Goal: Information Seeking & Learning: Learn about a topic

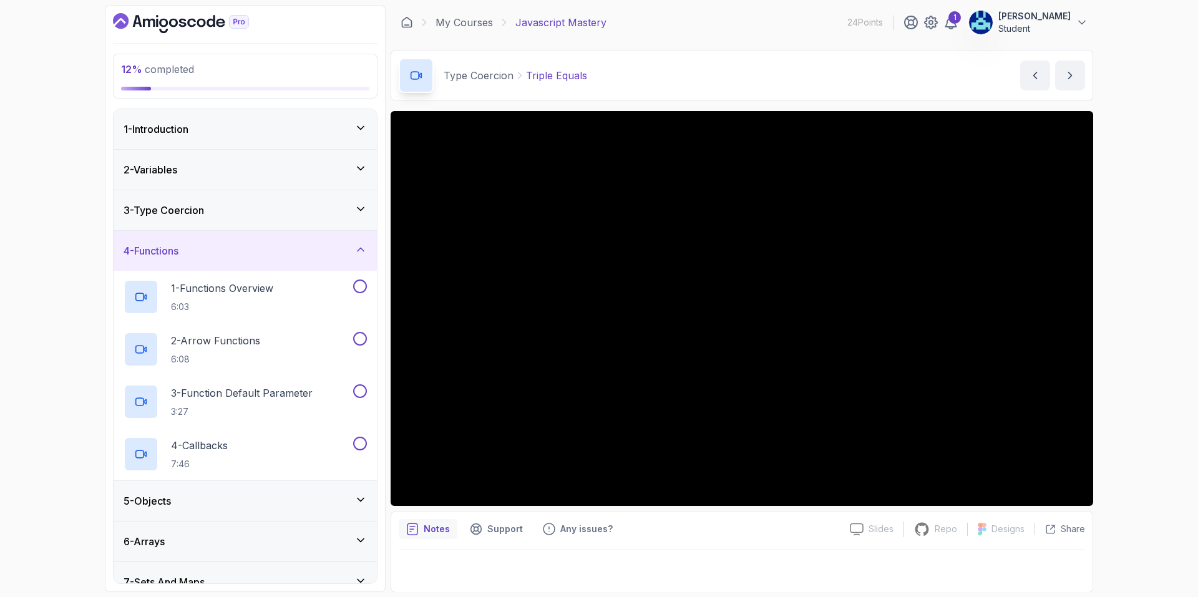
click at [278, 225] on div "3 - Type Coercion" at bounding box center [245, 210] width 263 height 40
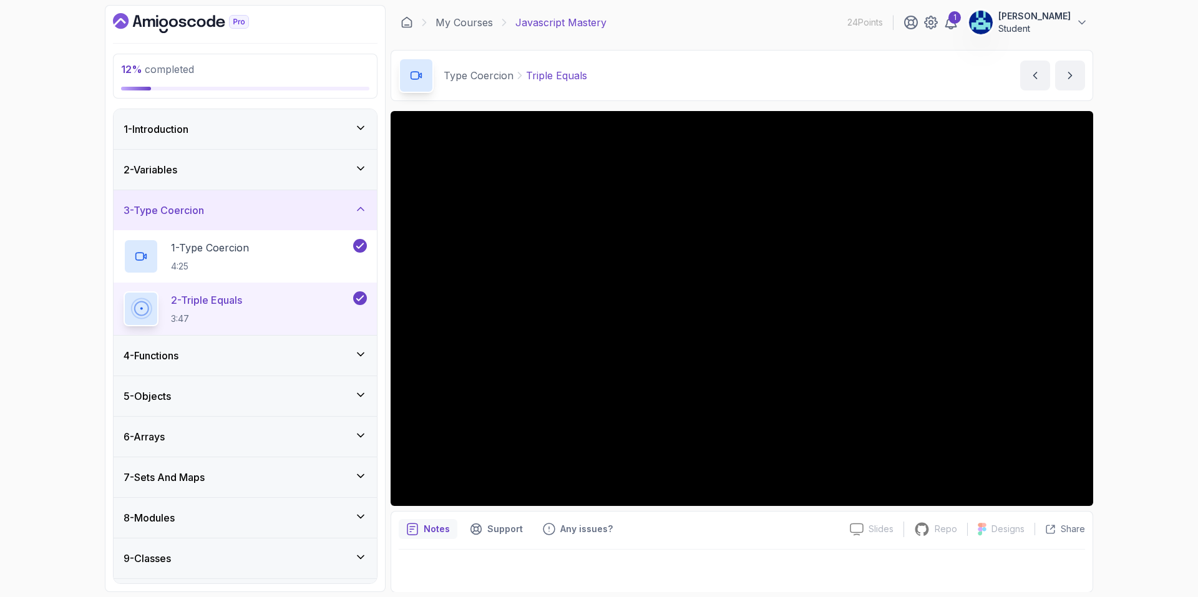
click at [279, 226] on div "3 - Type Coercion" at bounding box center [245, 210] width 263 height 40
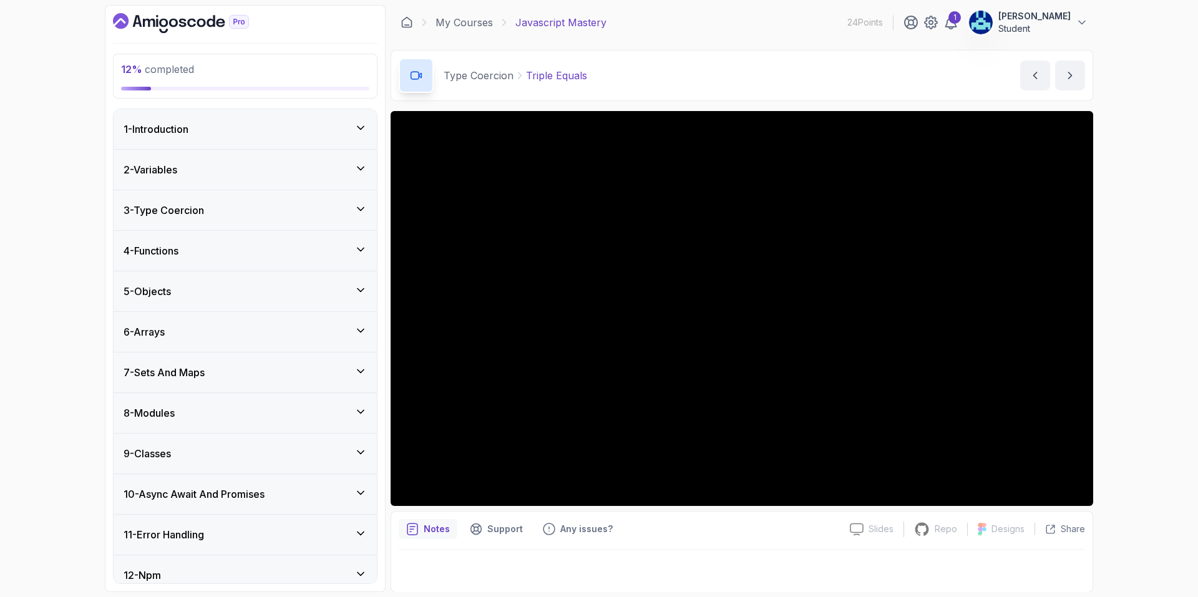
click at [267, 258] on div "4 - Functions" at bounding box center [245, 250] width 243 height 15
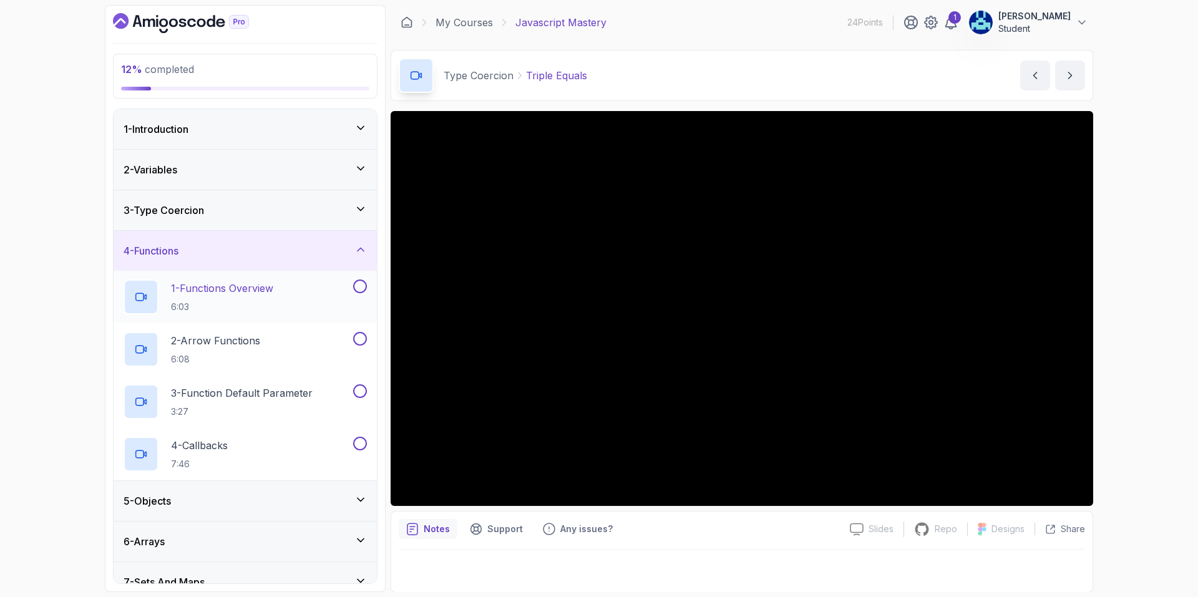
click at [323, 273] on div "1 - Functions Overview 6:03" at bounding box center [245, 297] width 263 height 52
click at [308, 311] on div "1 - Functions Overview 6:03" at bounding box center [237, 297] width 227 height 35
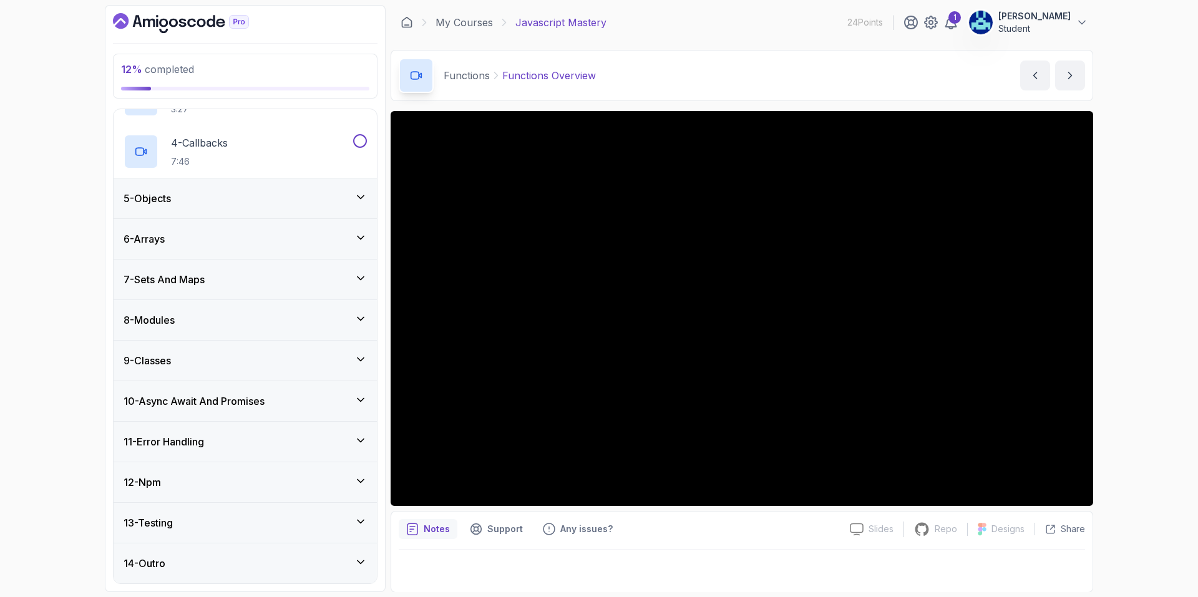
click at [354, 511] on div "13 - Testing" at bounding box center [245, 523] width 263 height 40
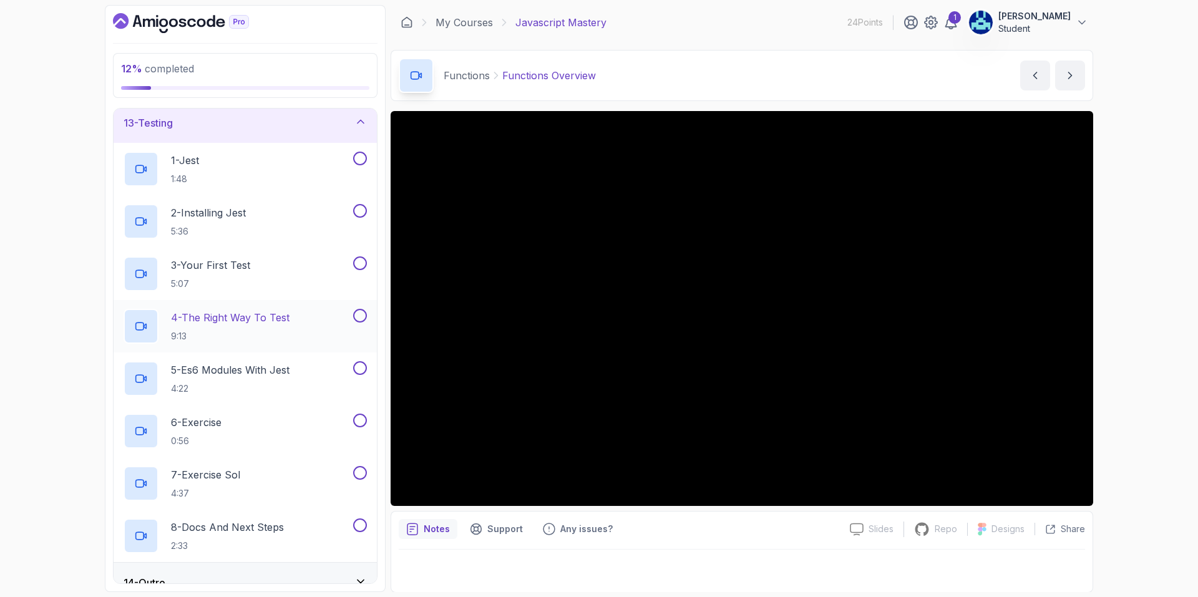
scroll to position [512, 0]
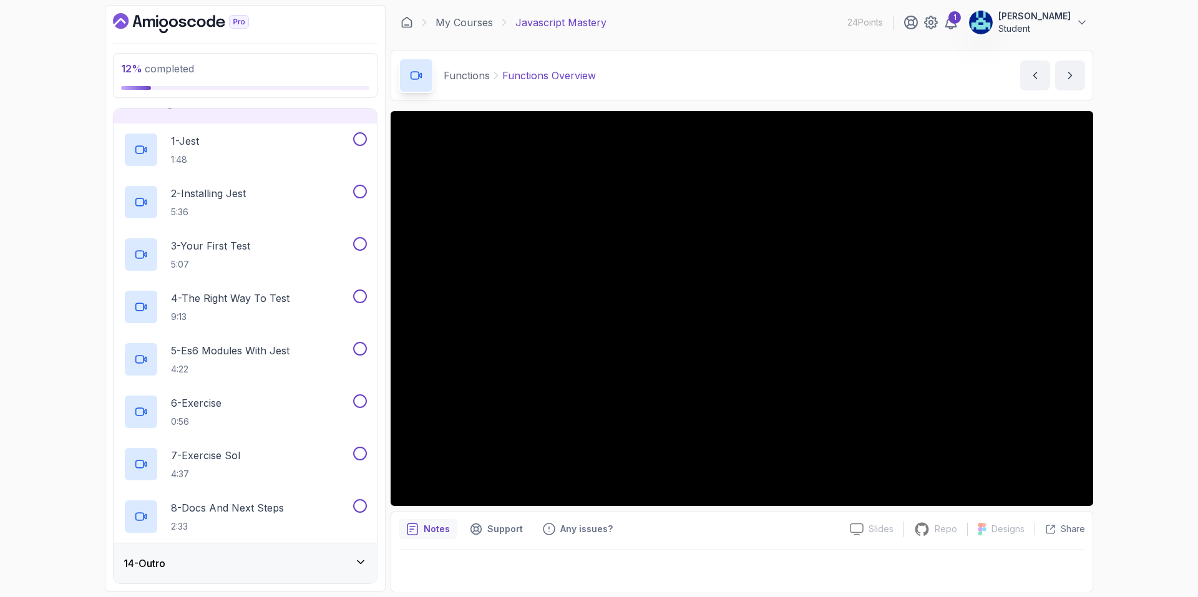
click at [334, 554] on div "14 - Outro" at bounding box center [245, 564] width 263 height 40
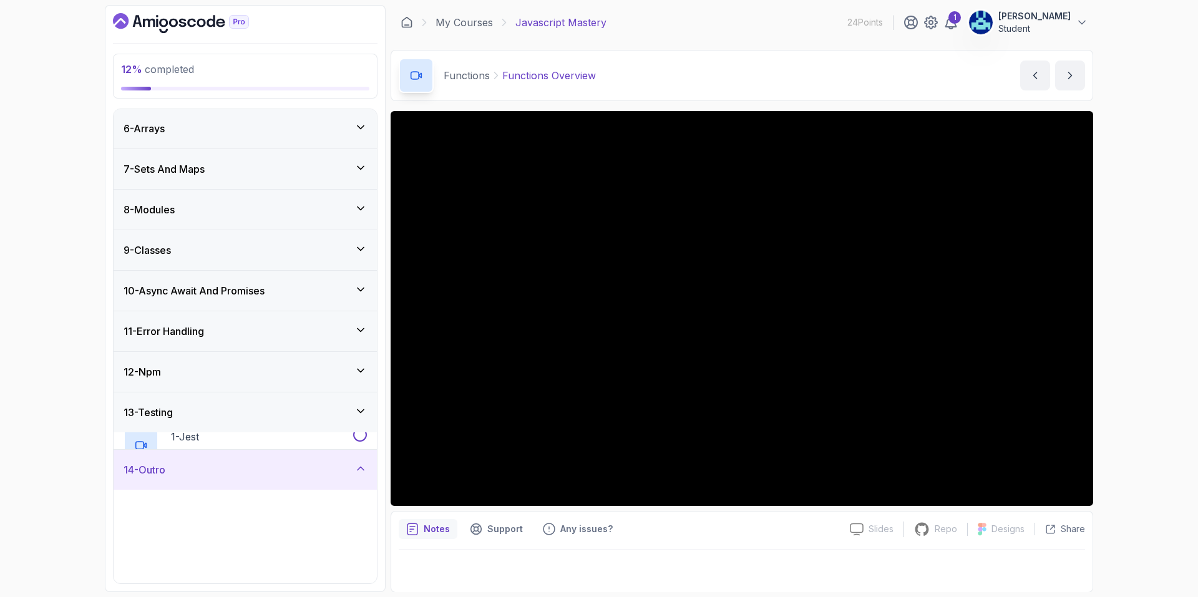
scroll to position [198, 0]
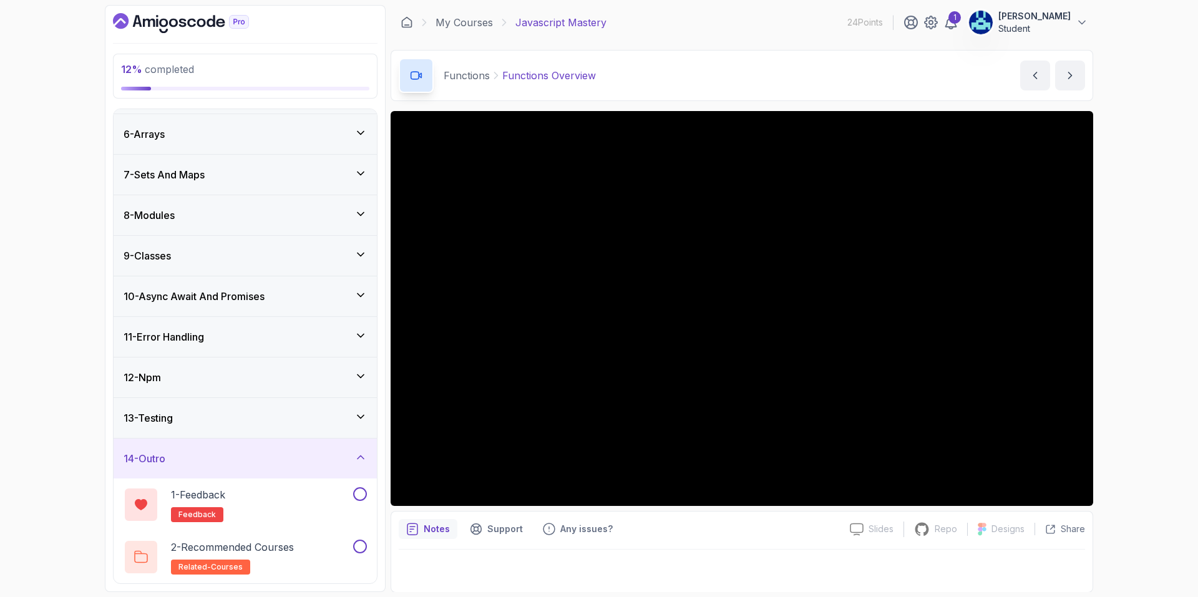
click at [324, 426] on div "13 - Testing" at bounding box center [245, 418] width 263 height 40
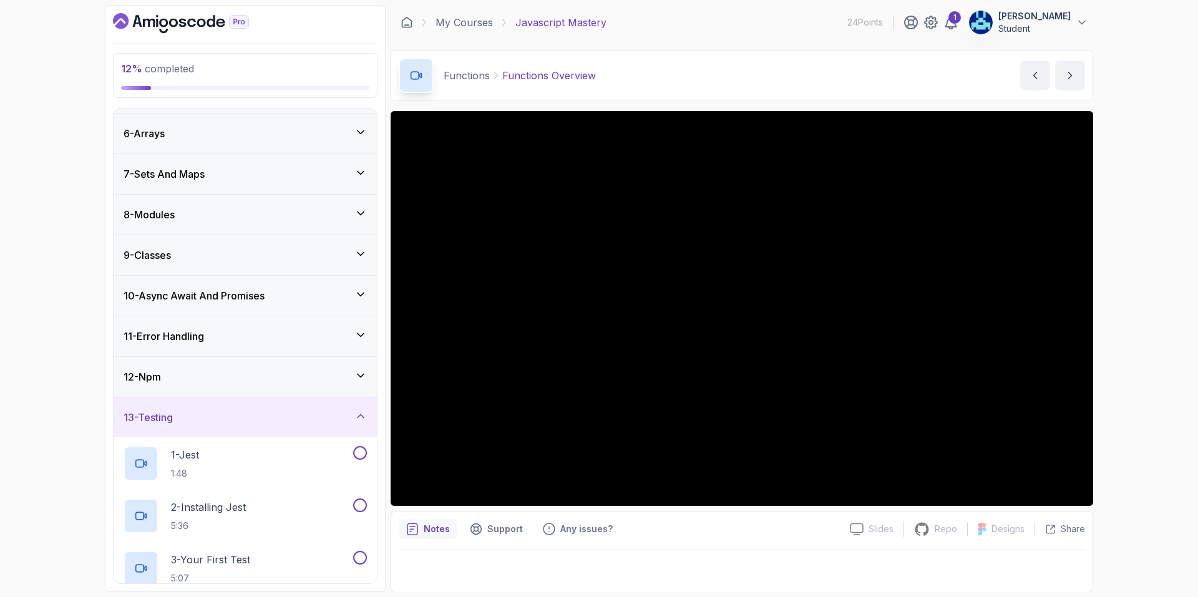
click at [310, 383] on div "12 - Npm" at bounding box center [245, 376] width 243 height 15
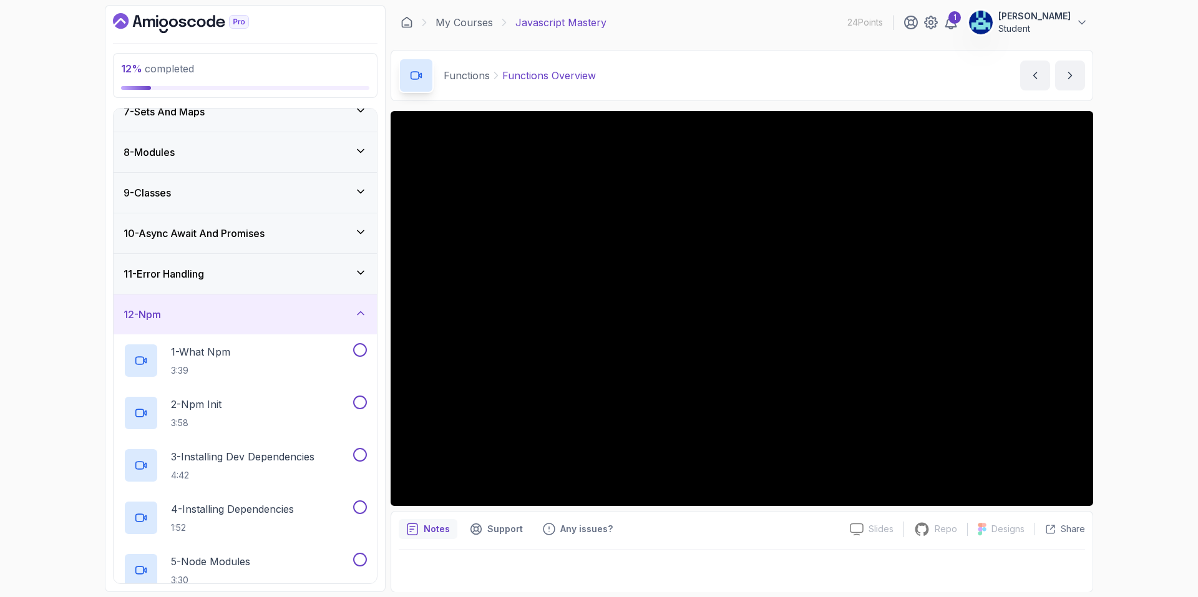
click at [241, 278] on div "11 - Error Handling" at bounding box center [245, 273] width 243 height 15
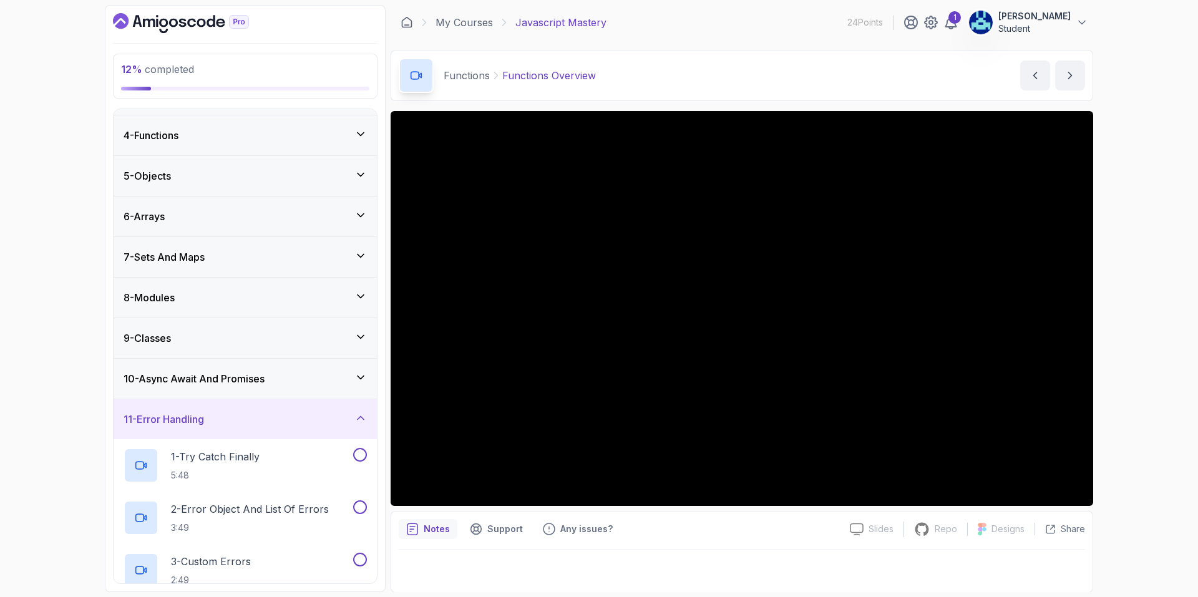
click at [265, 381] on h3 "10 - Async Await And Promises" at bounding box center [194, 378] width 141 height 15
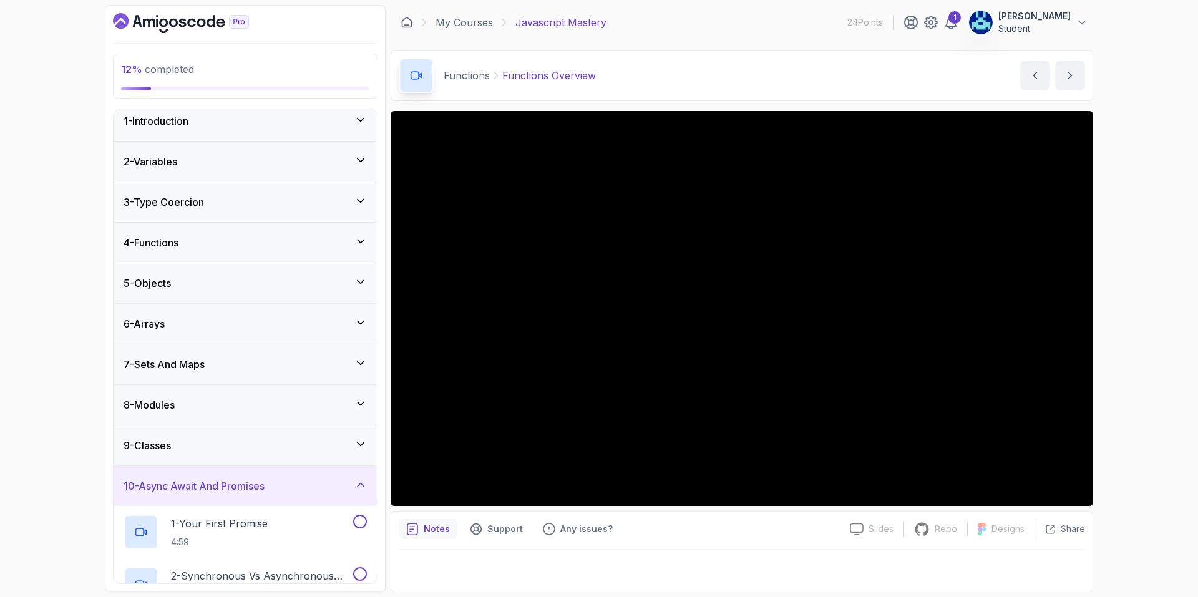
scroll to position [0, 0]
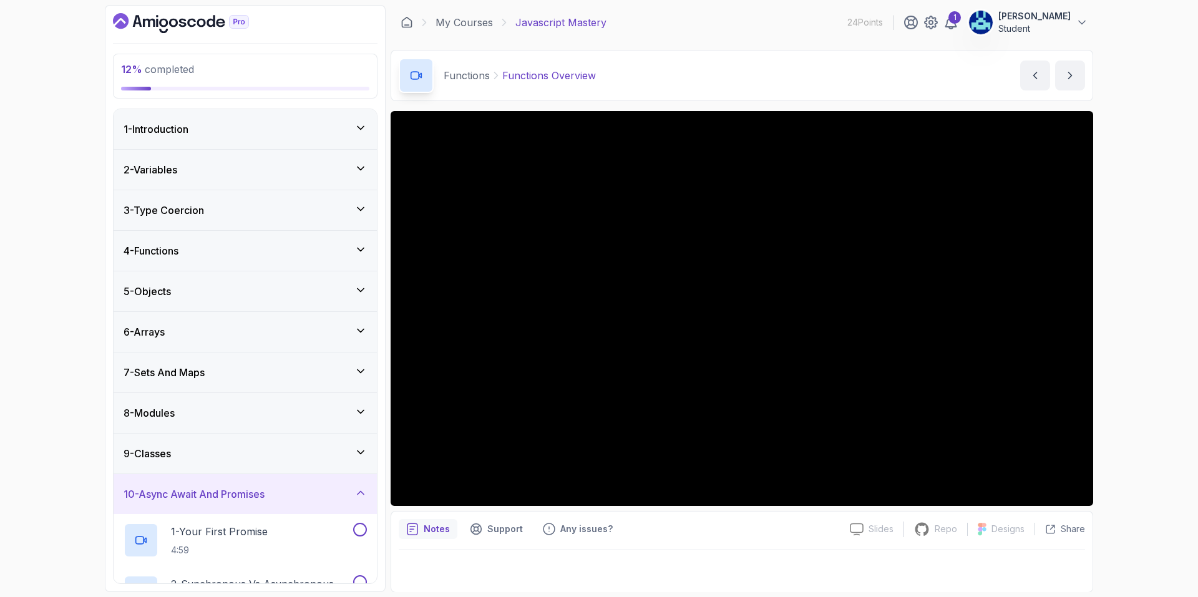
click at [216, 299] on div "5 - Objects" at bounding box center [245, 291] width 263 height 40
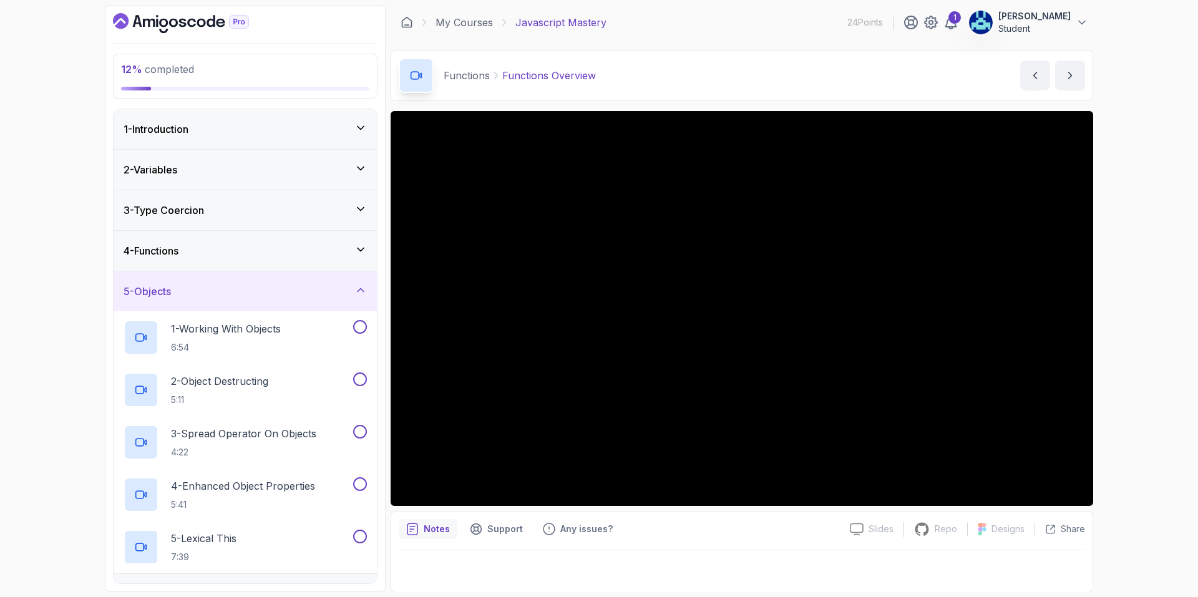
click at [228, 283] on div "5 - Objects" at bounding box center [245, 291] width 263 height 40
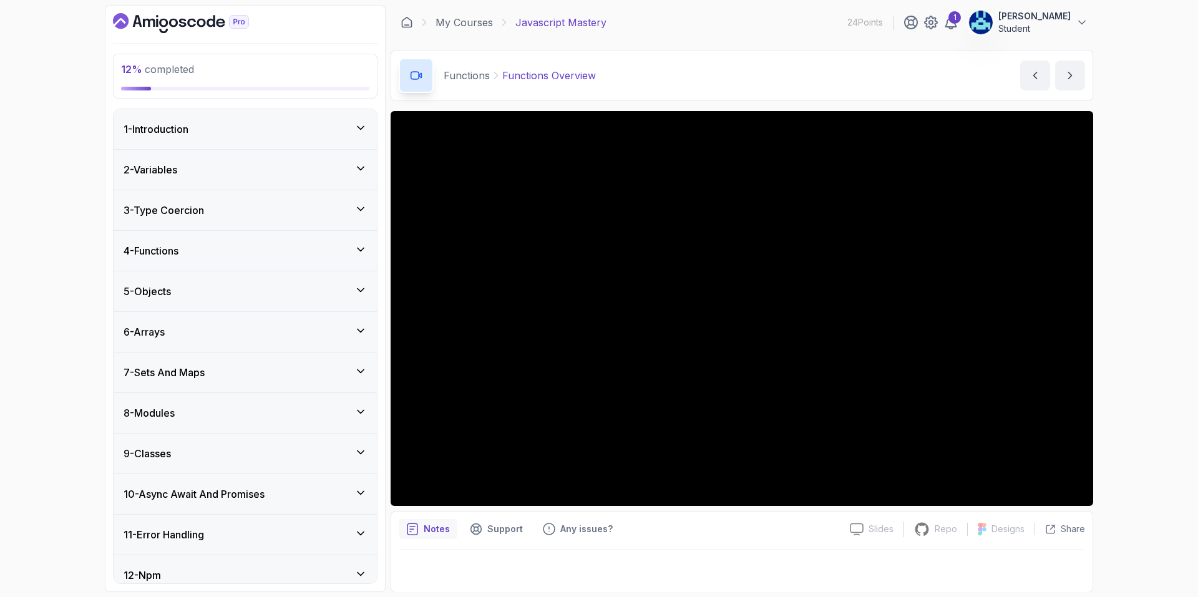
click at [217, 258] on div "4 - Functions" at bounding box center [245, 250] width 243 height 15
